Goal: Information Seeking & Learning: Check status

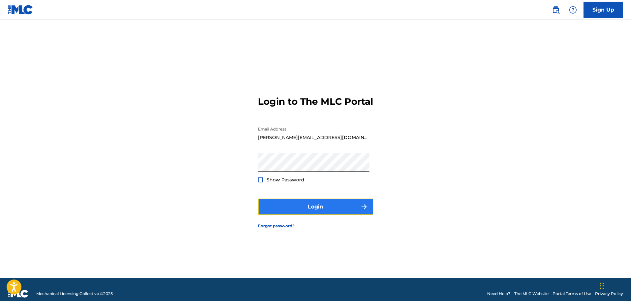
click at [301, 207] on button "Login" at bounding box center [316, 206] width 116 height 17
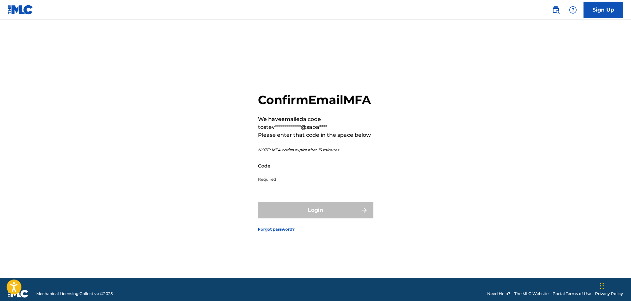
click at [288, 174] on input "Code" at bounding box center [314, 165] width 112 height 19
paste input "804924"
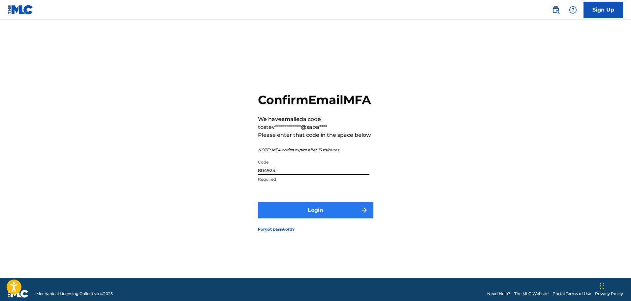
type input "804924"
click at [302, 218] on button "Login" at bounding box center [316, 210] width 116 height 17
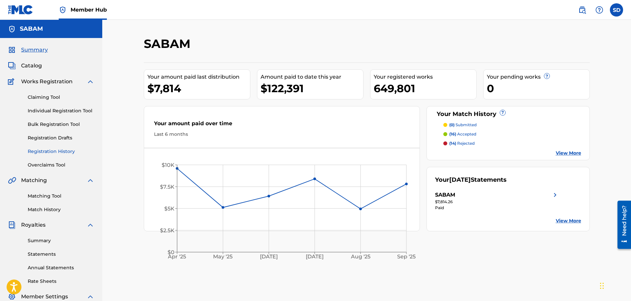
click at [59, 150] on link "Registration History" at bounding box center [61, 151] width 67 height 7
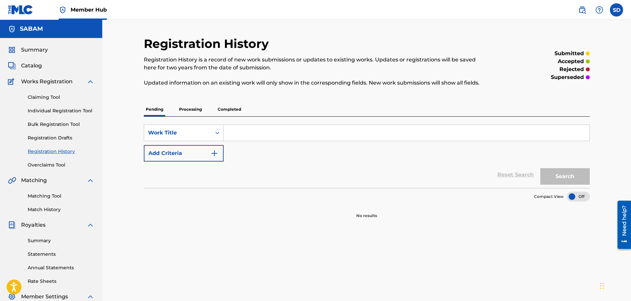
click at [185, 110] on p "Processing" at bounding box center [190, 109] width 27 height 14
